Goal: Browse casually

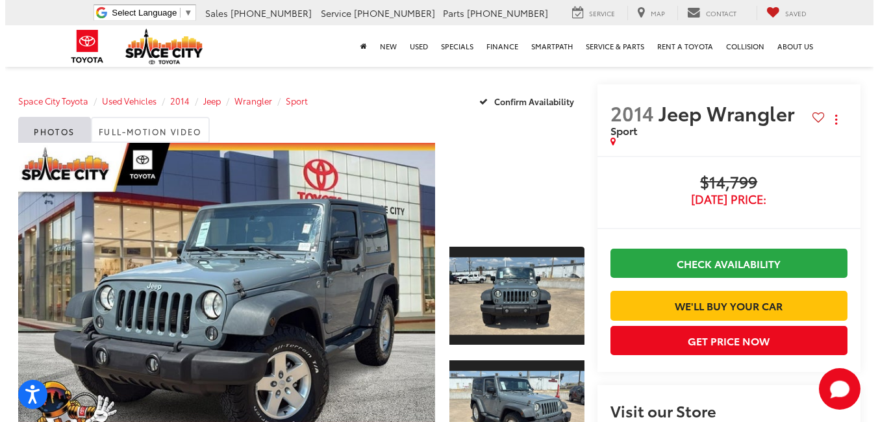
scroll to position [65, 0]
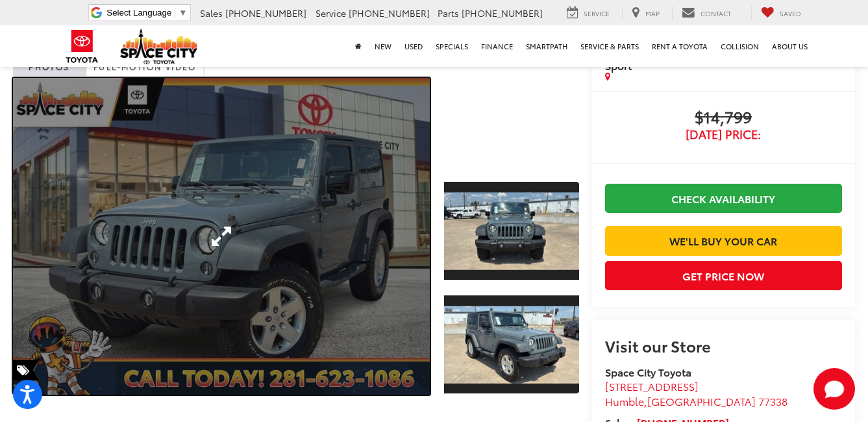
click at [312, 227] on link "Expand Photo 0" at bounding box center [221, 236] width 417 height 317
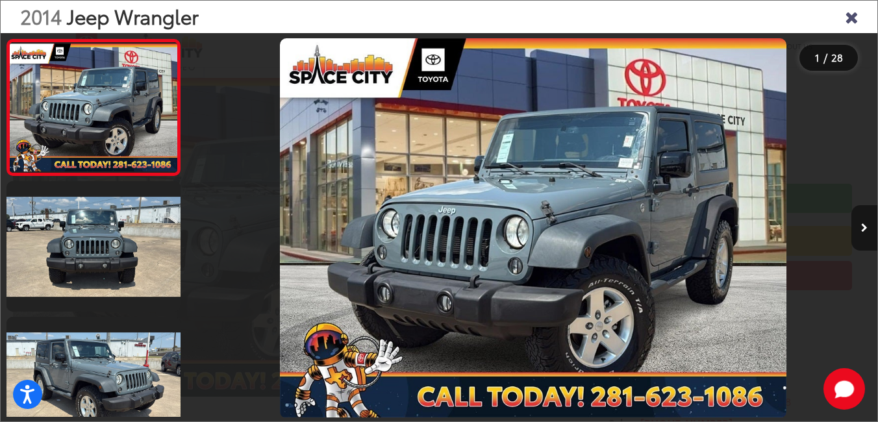
click at [867, 222] on button "Next image" at bounding box center [864, 227] width 26 height 45
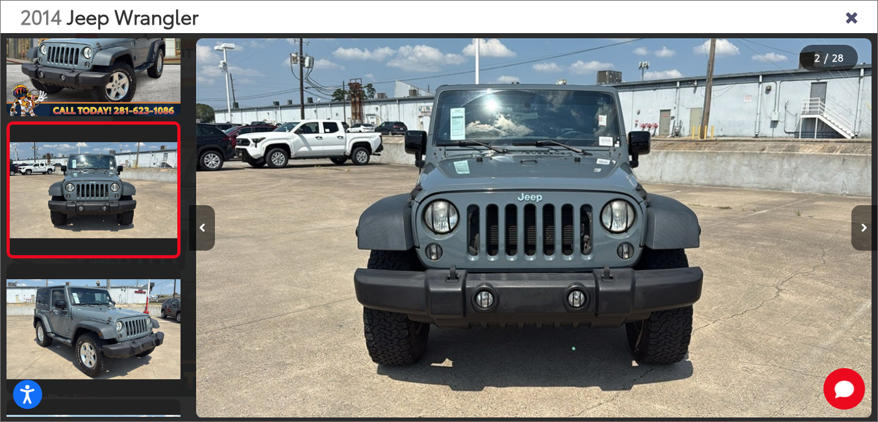
scroll to position [0, 688]
click at [203, 222] on button "Previous image" at bounding box center [202, 227] width 26 height 45
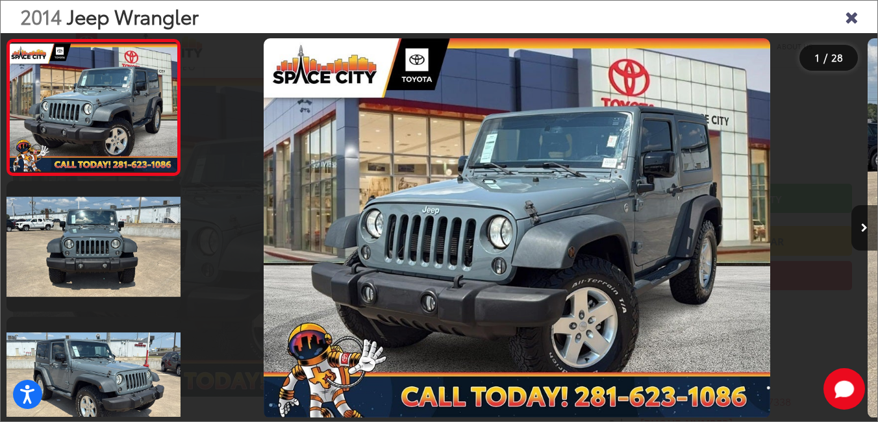
scroll to position [0, 0]
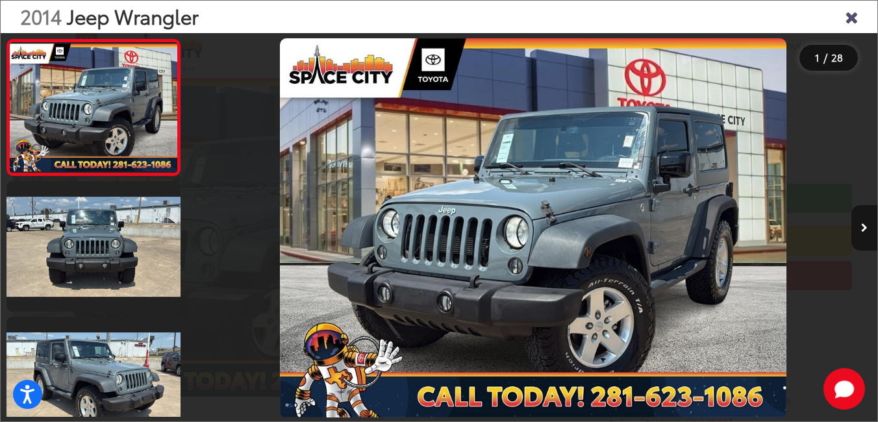
click at [865, 225] on icon "Next image" at bounding box center [864, 227] width 6 height 9
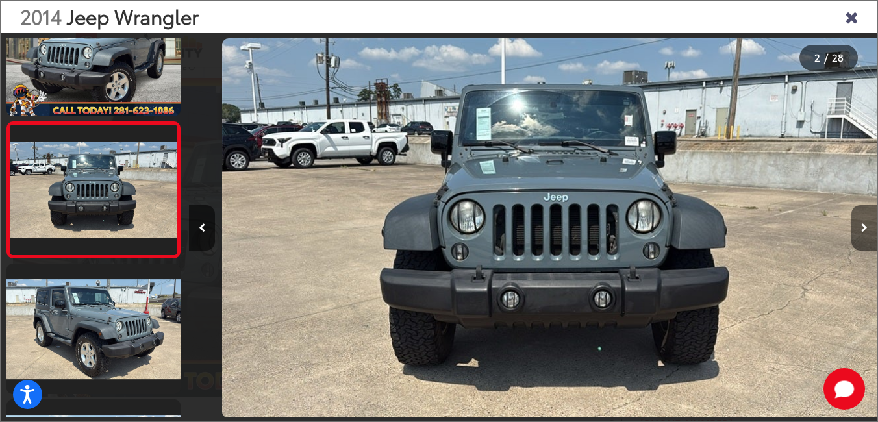
scroll to position [0, 688]
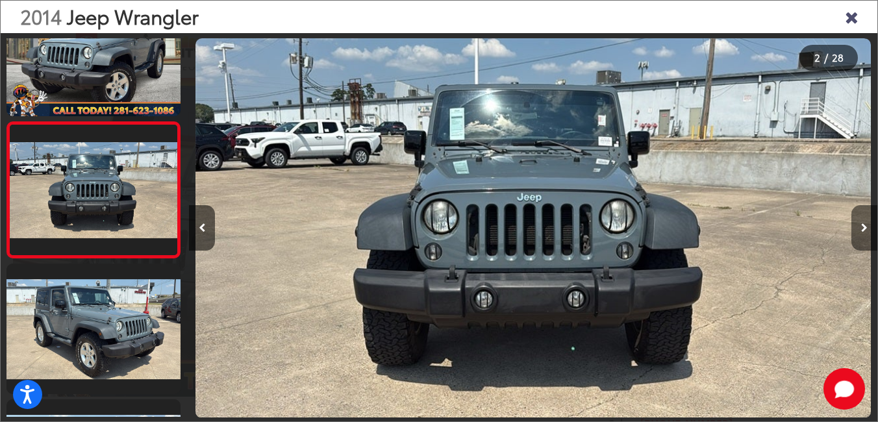
click at [865, 225] on icon "Next image" at bounding box center [864, 227] width 6 height 9
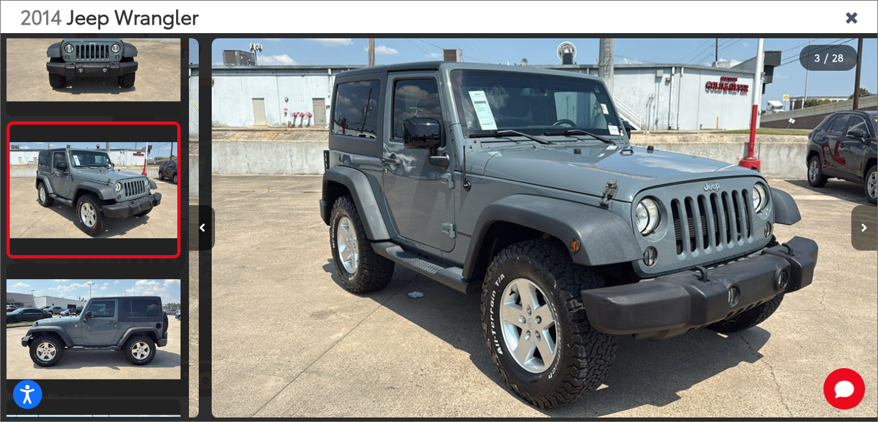
scroll to position [0, 1376]
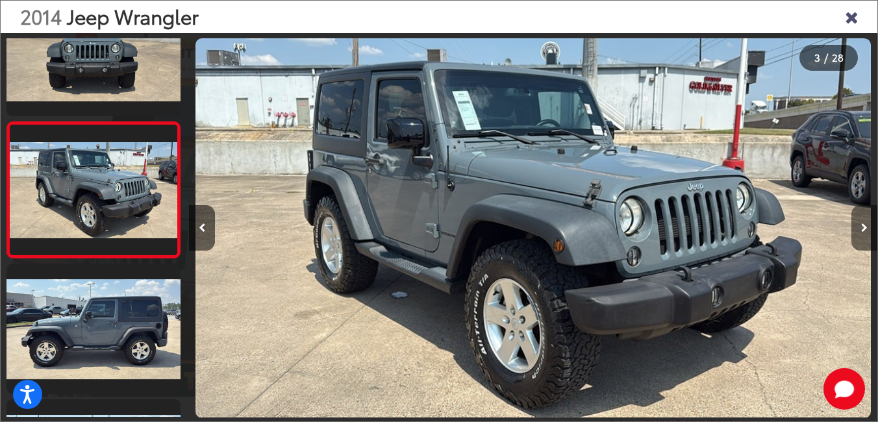
click at [863, 223] on button "Next image" at bounding box center [864, 227] width 26 height 45
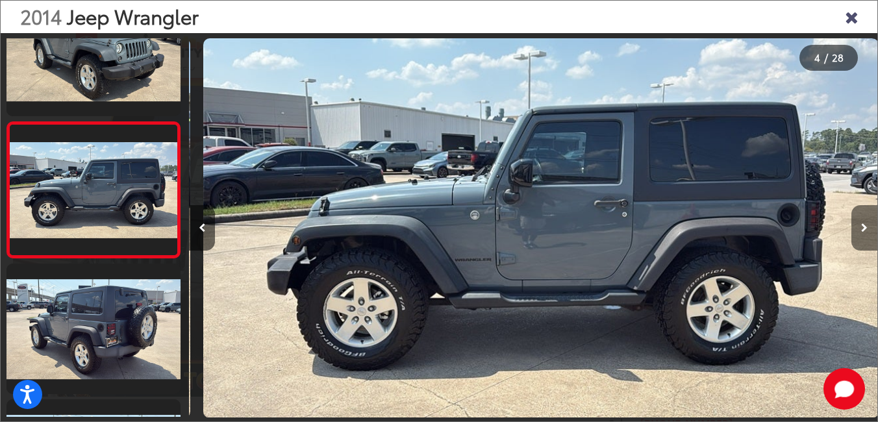
scroll to position [0, 2065]
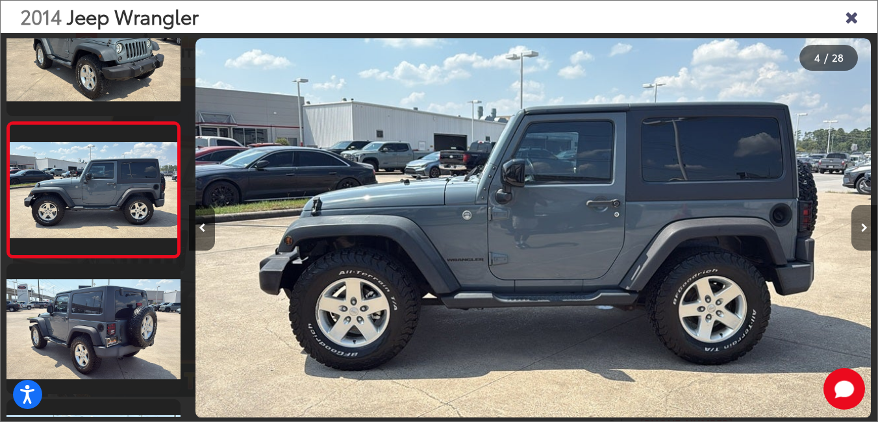
click at [863, 223] on button "Next image" at bounding box center [864, 227] width 26 height 45
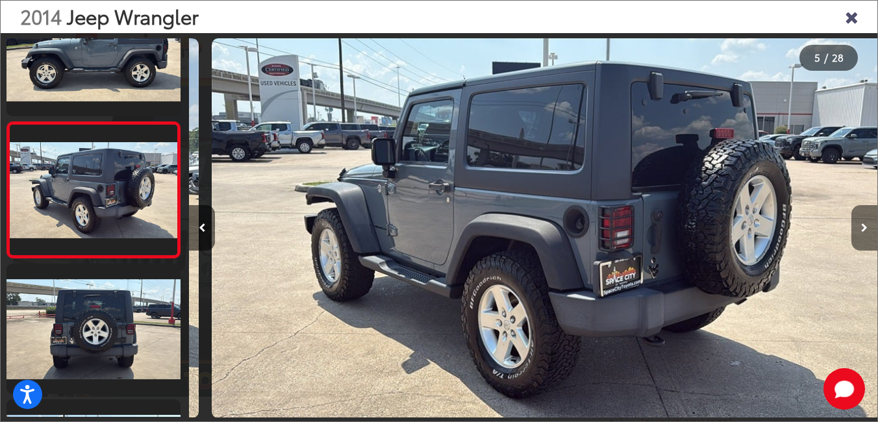
scroll to position [0, 2753]
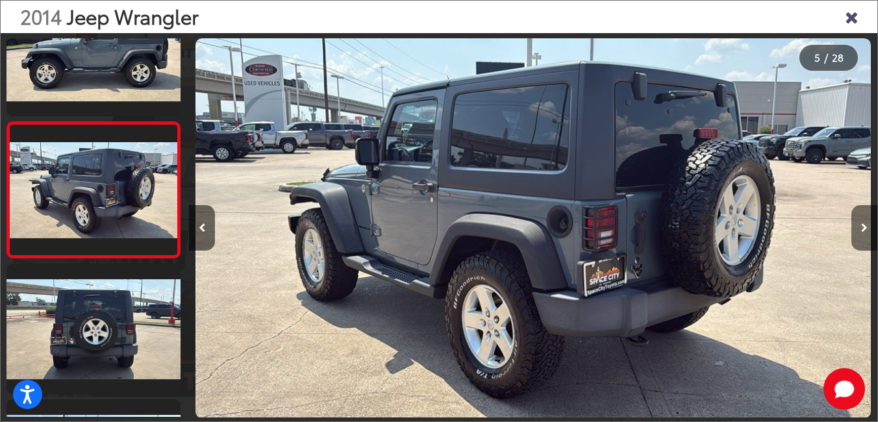
click at [859, 224] on button "Next image" at bounding box center [864, 227] width 26 height 45
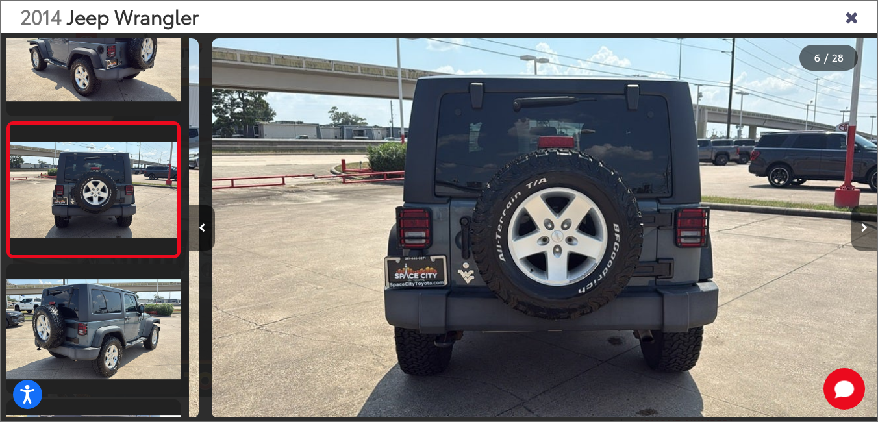
scroll to position [0, 3441]
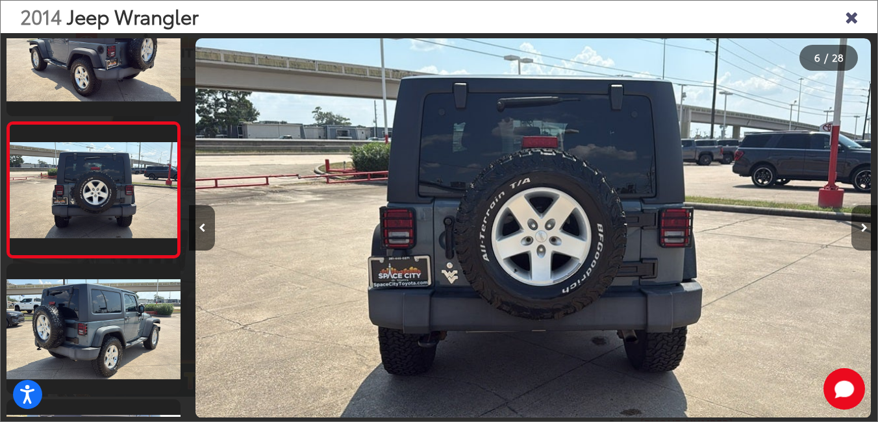
click at [859, 224] on button "Next image" at bounding box center [864, 227] width 26 height 45
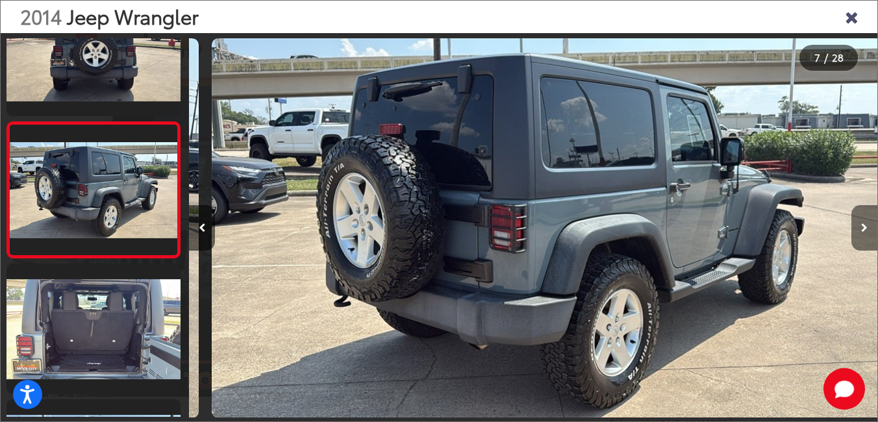
scroll to position [0, 4129]
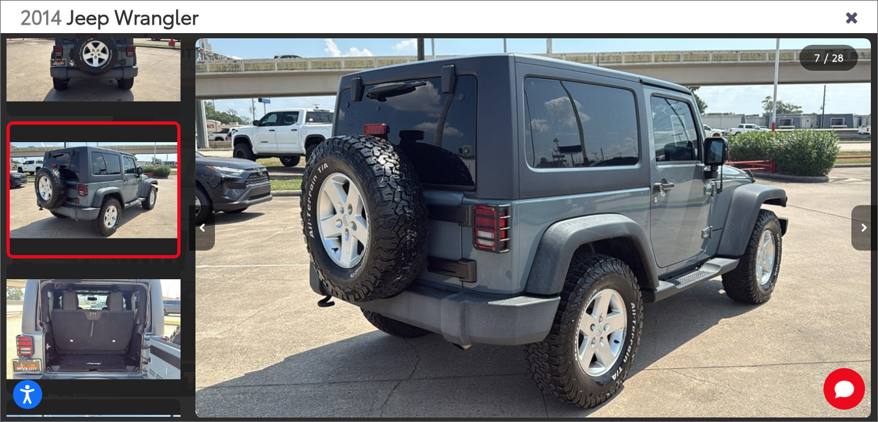
click at [859, 224] on button "Next image" at bounding box center [864, 227] width 26 height 45
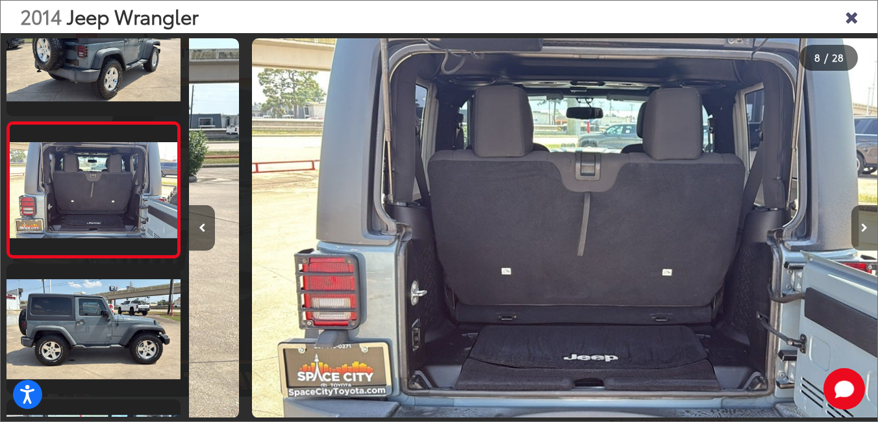
scroll to position [0, 4817]
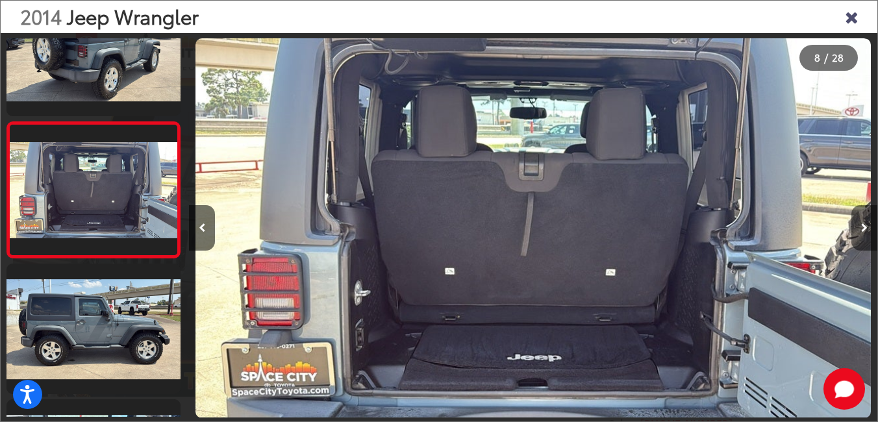
click at [859, 224] on button "Next image" at bounding box center [864, 227] width 26 height 45
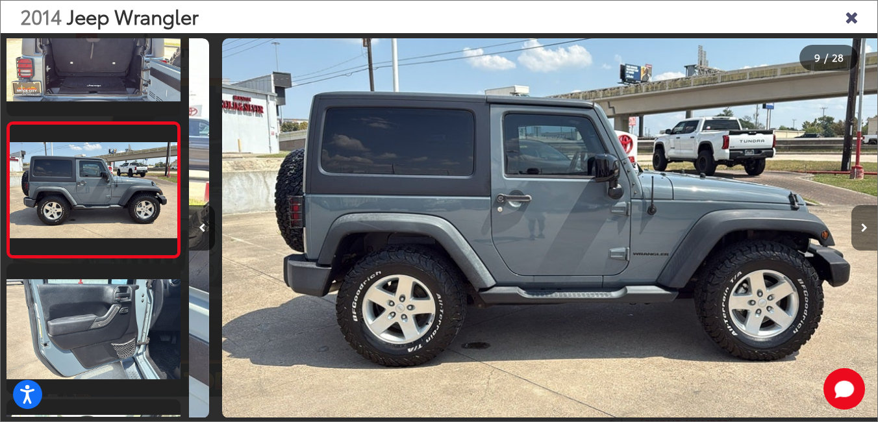
scroll to position [0, 5506]
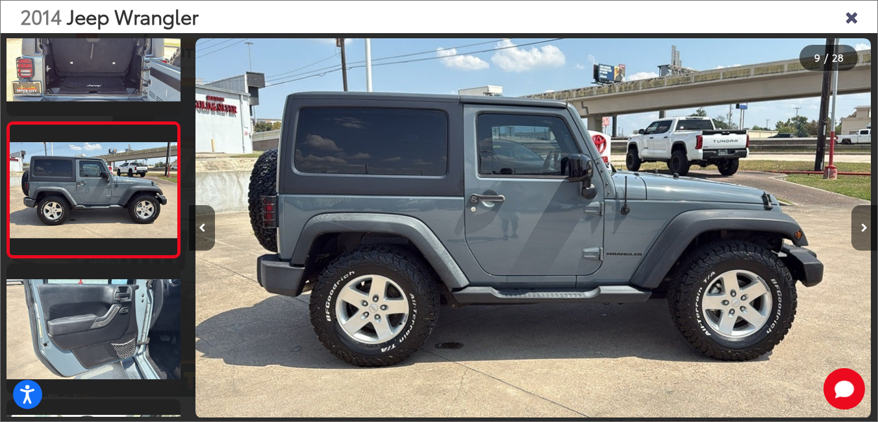
click at [859, 224] on button "Next image" at bounding box center [864, 227] width 26 height 45
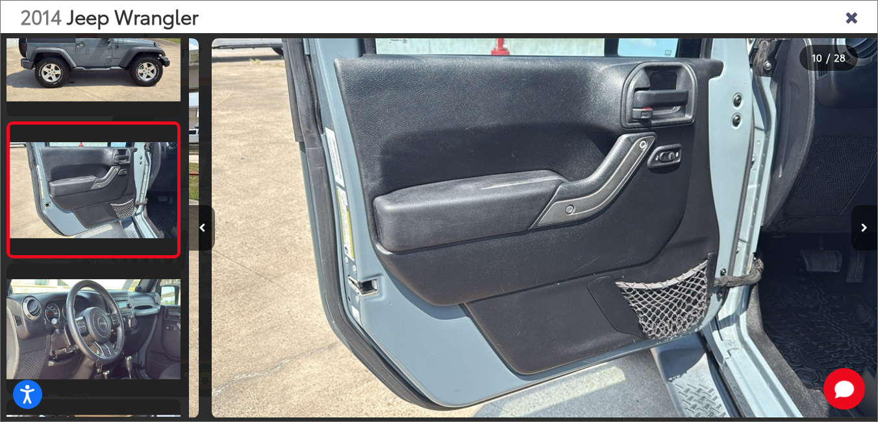
scroll to position [0, 6194]
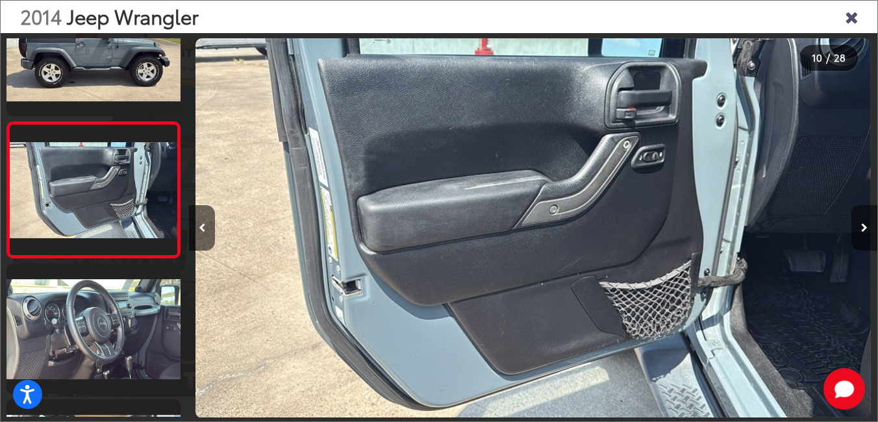
click at [859, 224] on button "Next image" at bounding box center [864, 227] width 26 height 45
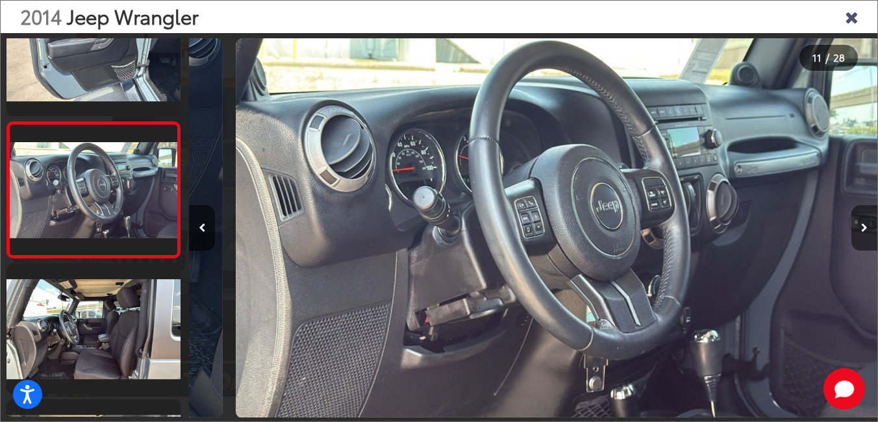
scroll to position [0, 6882]
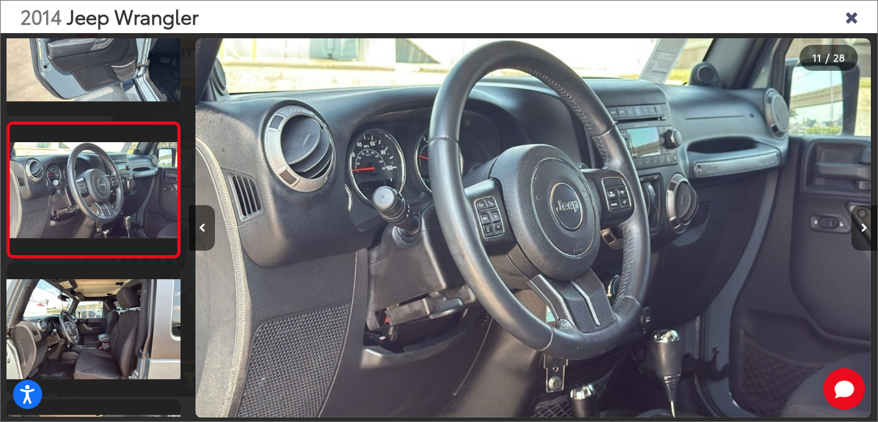
click at [859, 224] on button "Next image" at bounding box center [864, 227] width 26 height 45
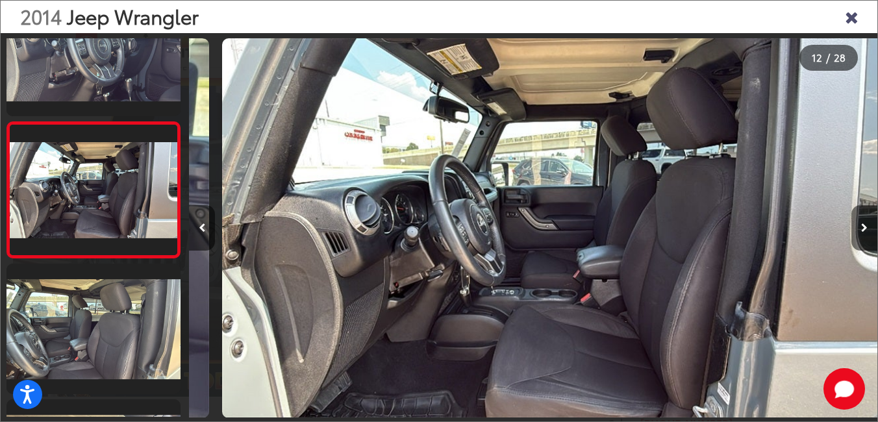
scroll to position [0, 0]
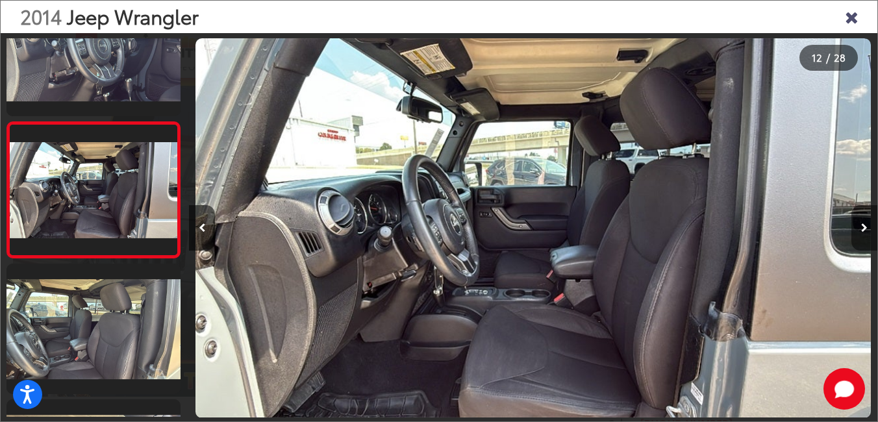
click at [859, 224] on button "Next image" at bounding box center [864, 227] width 26 height 45
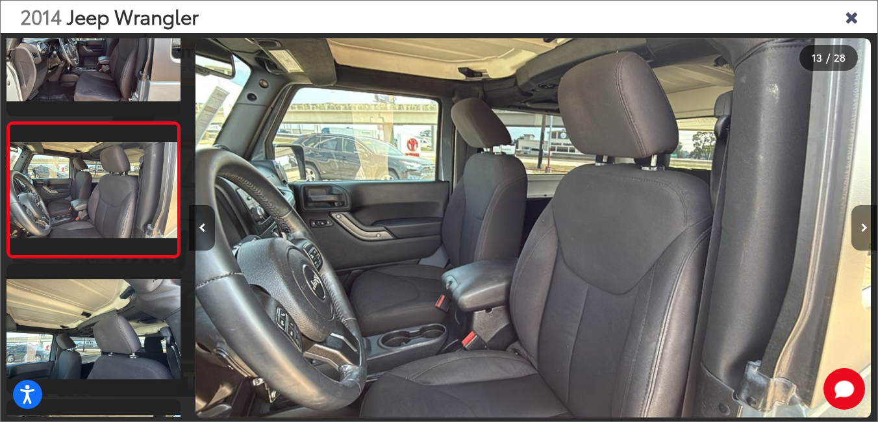
click at [859, 224] on button "Next image" at bounding box center [864, 227] width 26 height 45
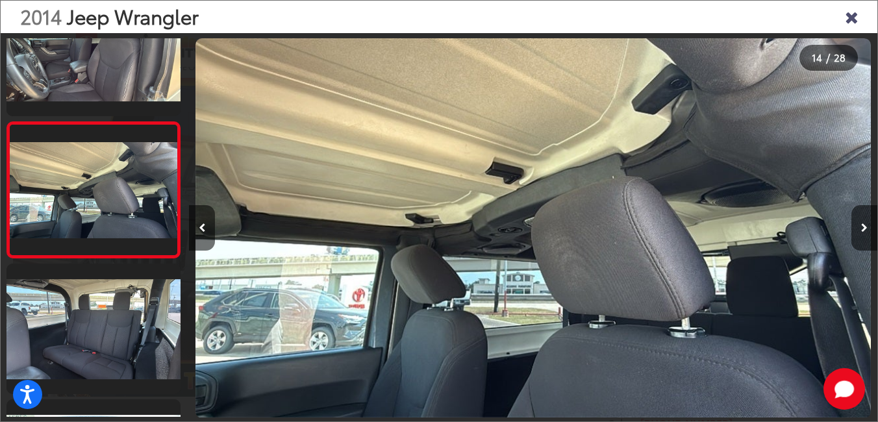
click at [852, 14] on icon "Close gallery" at bounding box center [851, 16] width 13 height 17
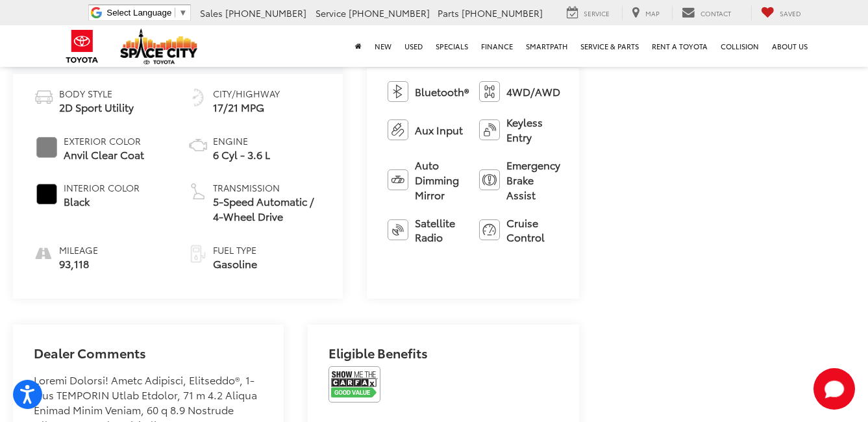
scroll to position [714, 0]
